Goal: Book appointment/travel/reservation

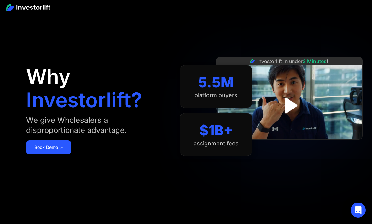
scroll to position [5, 0]
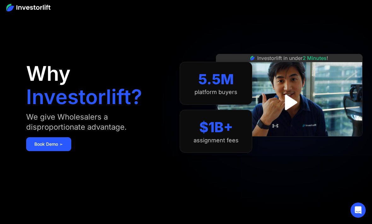
click at [44, 148] on link "Book Demo ➢" at bounding box center [48, 144] width 45 height 14
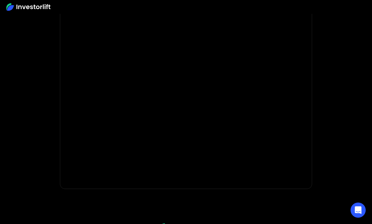
scroll to position [101, 0]
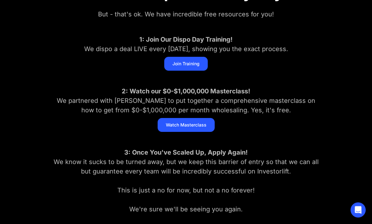
scroll to position [106, 0]
click at [201, 125] on link "Watch Masterclass" at bounding box center [185, 125] width 57 height 14
